Goal: Check status: Check status

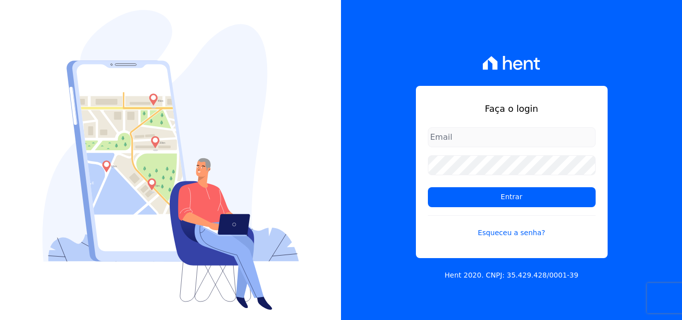
type input "[PERSON_NAME][EMAIL_ADDRESS][PERSON_NAME][DOMAIN_NAME]"
click at [551, 135] on input "[PERSON_NAME][EMAIL_ADDRESS][PERSON_NAME][DOMAIN_NAME]" at bounding box center [512, 137] width 168 height 20
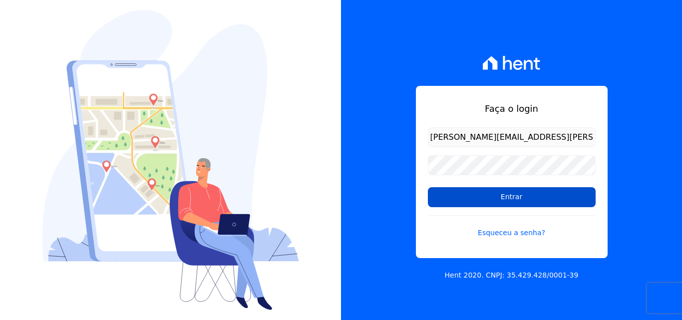
click at [509, 196] on input "Entrar" at bounding box center [512, 197] width 168 height 20
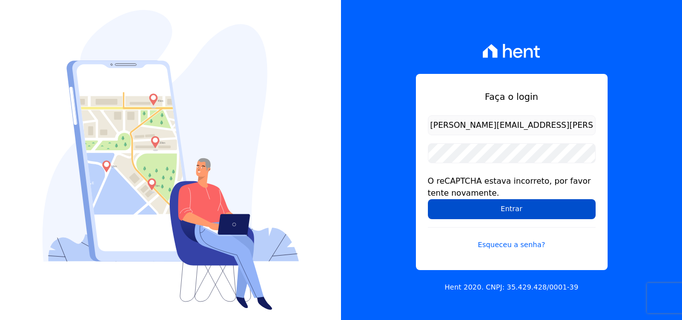
click at [500, 211] on input "Entrar" at bounding box center [512, 209] width 168 height 20
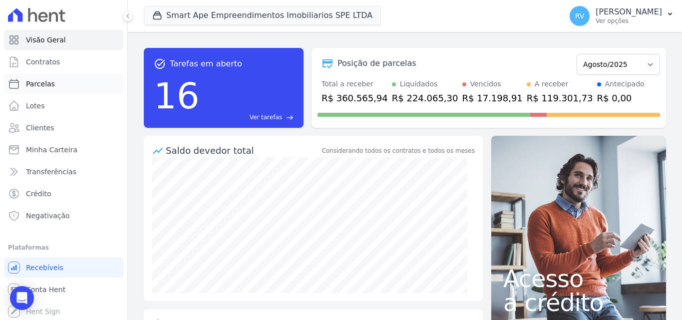
click at [44, 77] on link "Parcelas" at bounding box center [63, 84] width 119 height 20
click at [45, 85] on span "Parcelas" at bounding box center [40, 84] width 29 height 10
select select
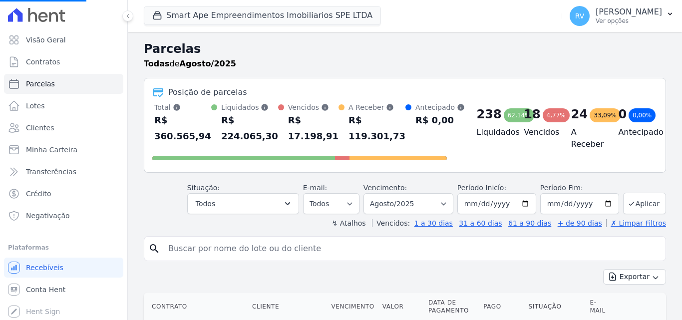
click at [219, 240] on input "search" at bounding box center [411, 249] width 499 height 20
select select
click at [220, 249] on input "search" at bounding box center [411, 249] width 499 height 20
click at [253, 255] on input "search" at bounding box center [411, 249] width 499 height 20
paste input "JOAO BATISTA REIS DA COSTA"
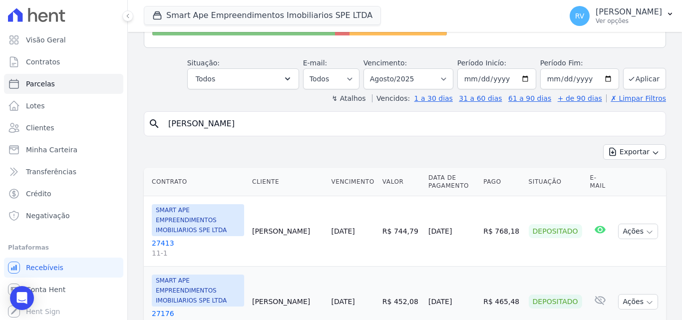
scroll to position [100, 0]
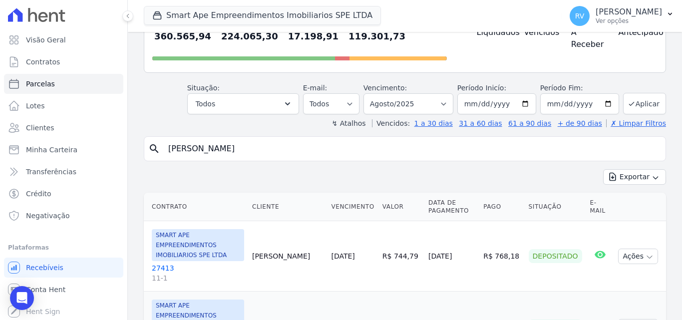
click at [327, 154] on input "JOAO BATISTA REIS DA COSTA" at bounding box center [411, 149] width 499 height 20
type input "JOAO BATISTA REIS DA COSTA"
click at [293, 105] on icon "button" at bounding box center [288, 104] width 10 height 10
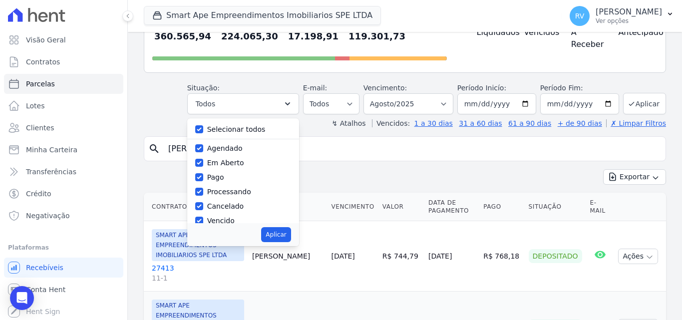
click at [243, 132] on label "Selecionar todos" at bounding box center [236, 129] width 58 height 8
click at [203, 132] on input "Selecionar todos" at bounding box center [199, 129] width 8 height 8
checkbox input "false"
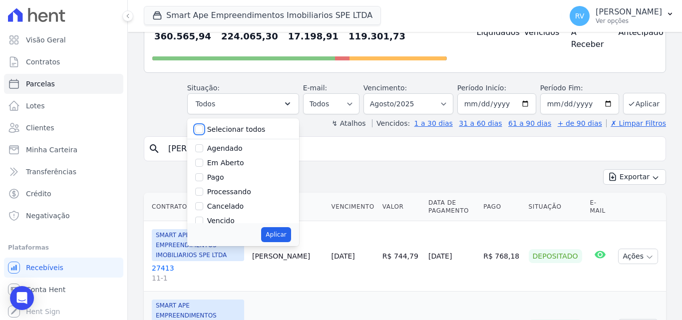
checkbox input "false"
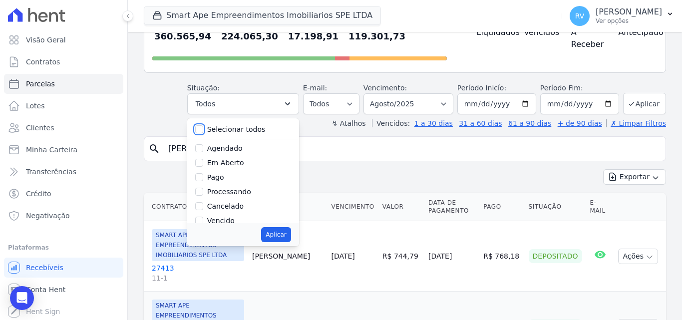
checkbox input "false"
click at [224, 220] on label "Vencido" at bounding box center [220, 221] width 27 height 8
click at [203, 220] on input "Vencido" at bounding box center [199, 221] width 8 height 8
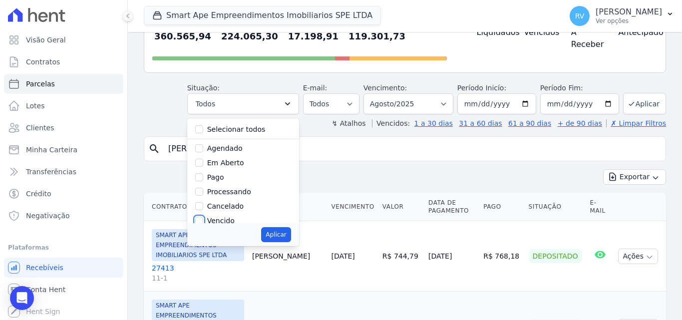
checkbox input "true"
click at [284, 233] on button "Aplicar" at bounding box center [275, 234] width 29 height 15
select select "overdue"
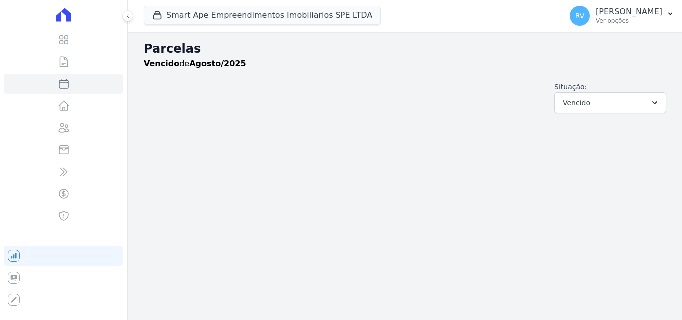
select select
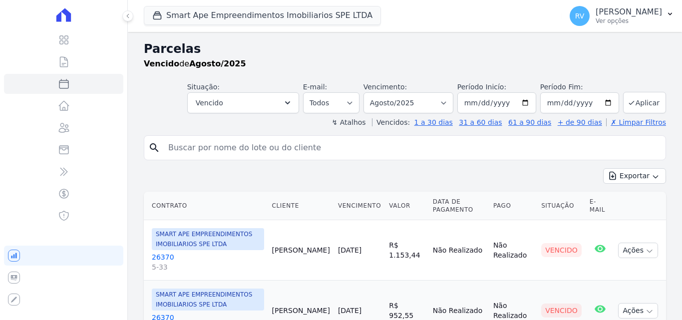
click at [332, 149] on input "search" at bounding box center [411, 148] width 499 height 20
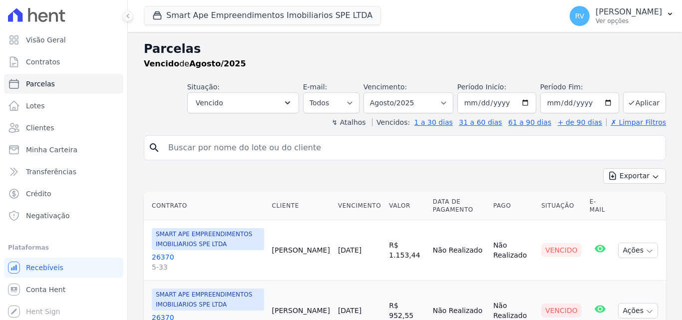
paste input "JOAO BATISTA REIS DA COSTA"
type input "JOAO BATISTA REIS DA COSTA"
select select
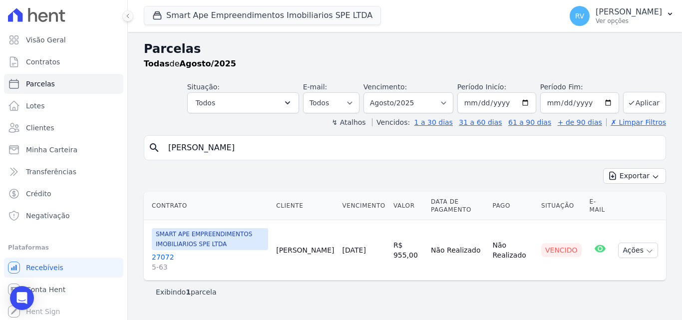
click at [161, 255] on link "27072 5-63" at bounding box center [210, 262] width 116 height 20
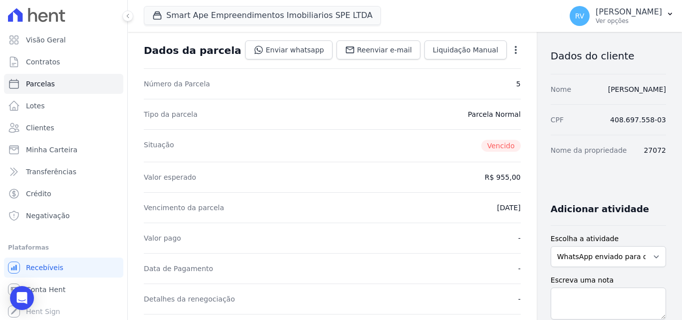
scroll to position [200, 0]
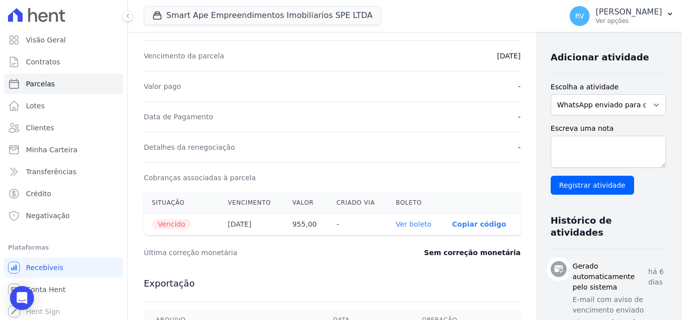
click at [396, 222] on link "Ver boleto" at bounding box center [413, 224] width 35 height 8
